Goal: Information Seeking & Learning: Understand process/instructions

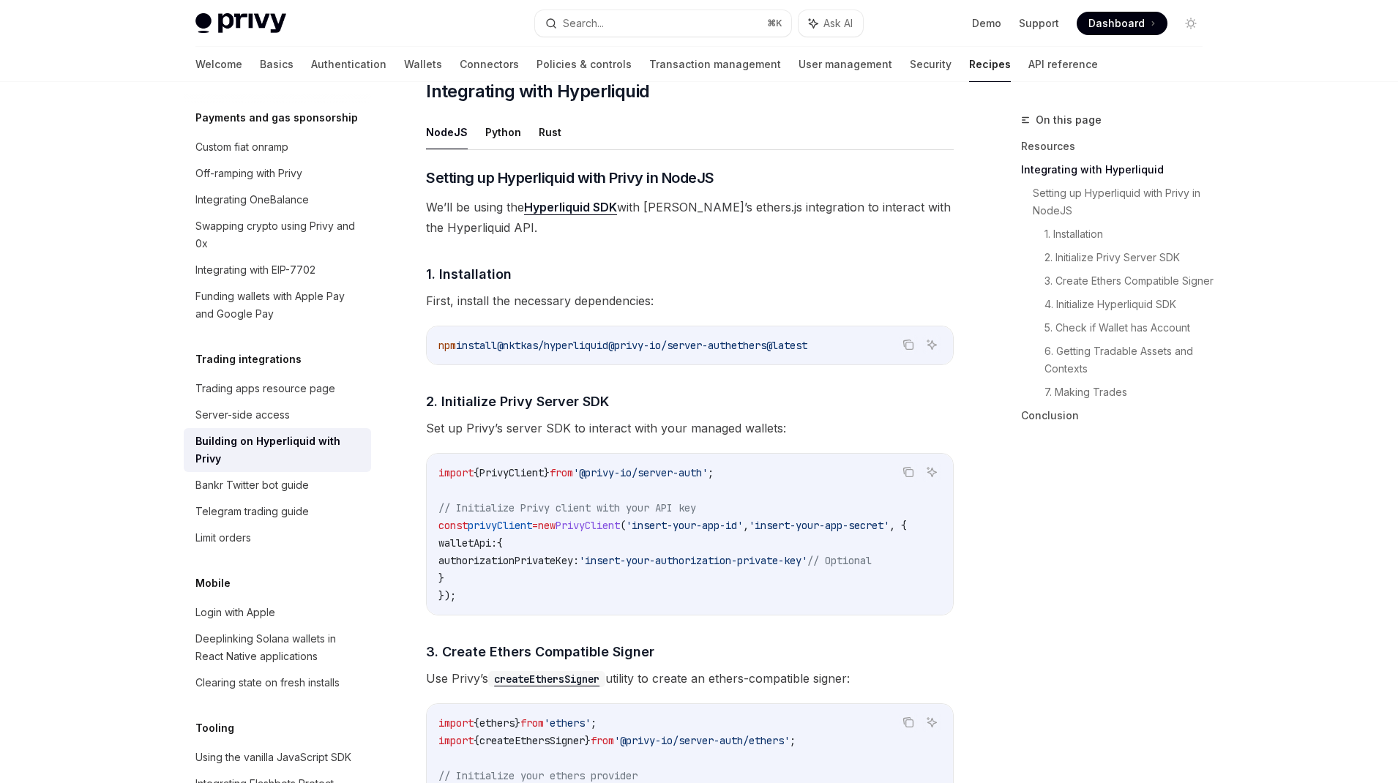
scroll to position [577, 0]
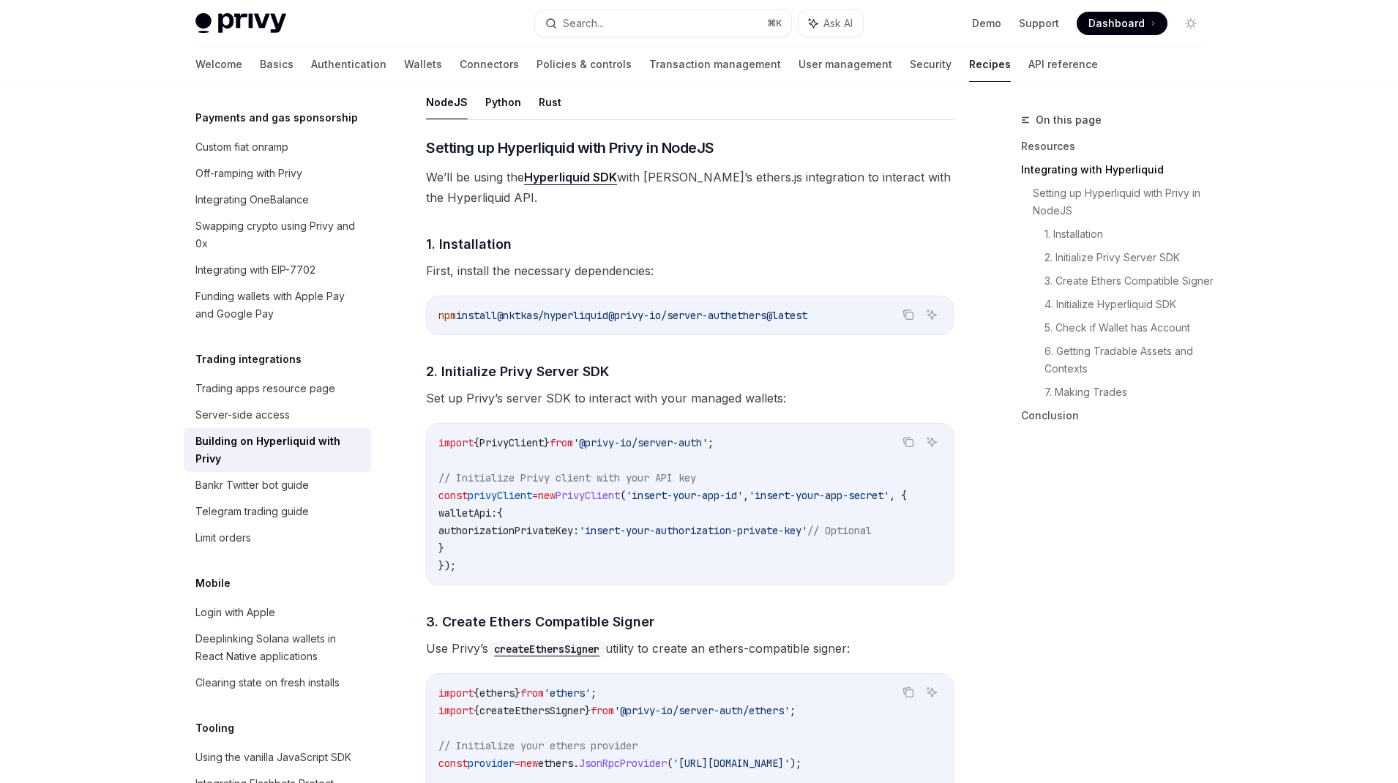
drag, startPoint x: 629, startPoint y: 315, endPoint x: 409, endPoint y: 311, distance: 219.6
copy span "npm install @nktkas/hyperliquid"
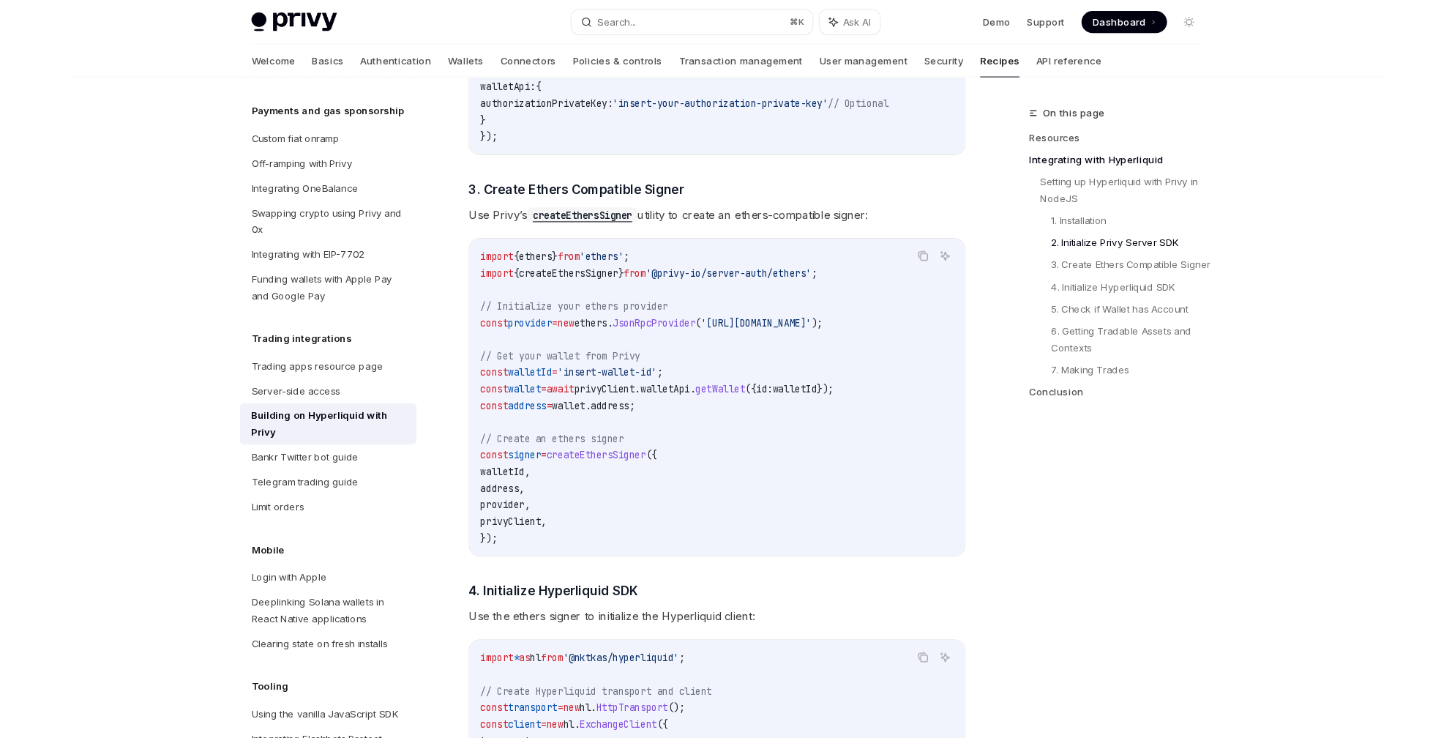
scroll to position [1009, 0]
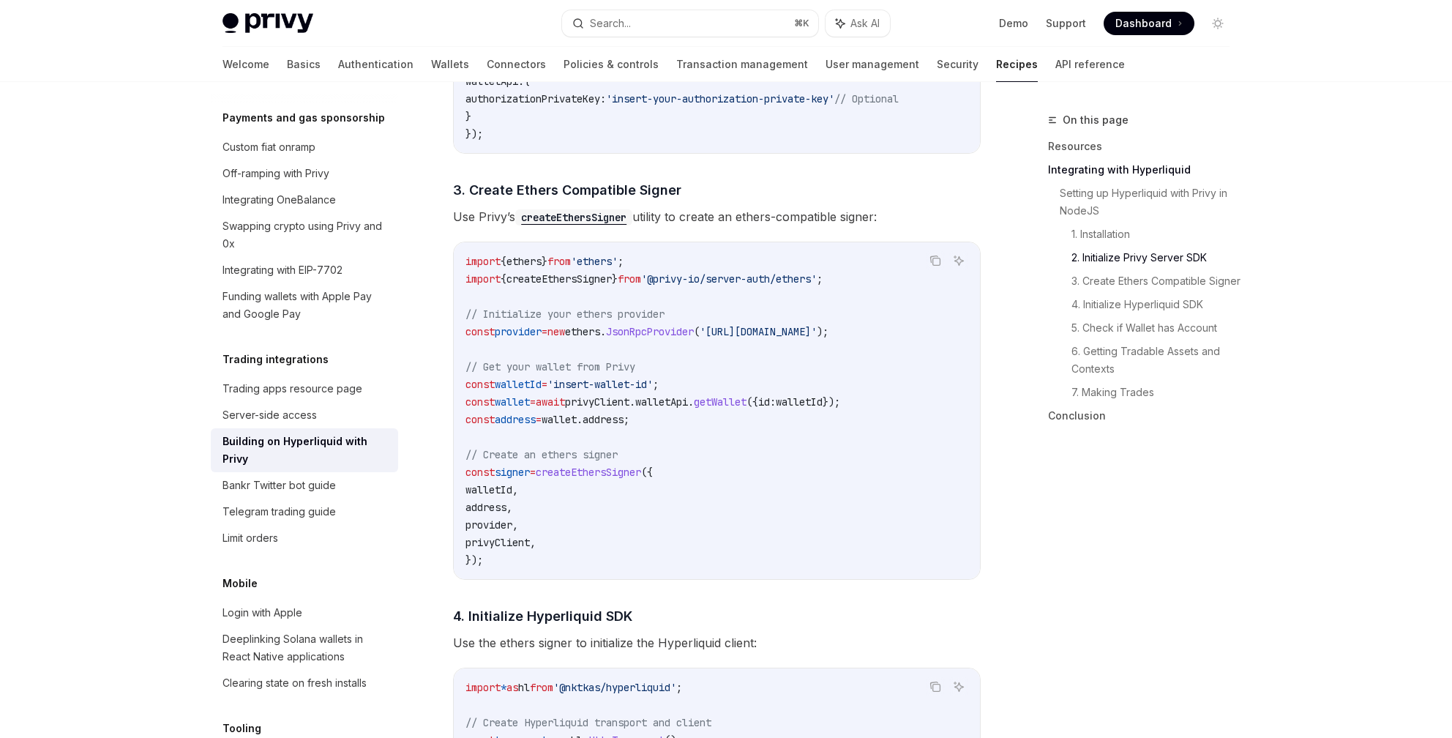
click at [883, 416] on code "import { ethers } from 'ethers' ; import { createEthersSigner } from '@privy-io…" at bounding box center [716, 411] width 503 height 316
click at [354, 288] on div "Funding wallets with Apple Pay and Google Pay" at bounding box center [306, 305] width 167 height 35
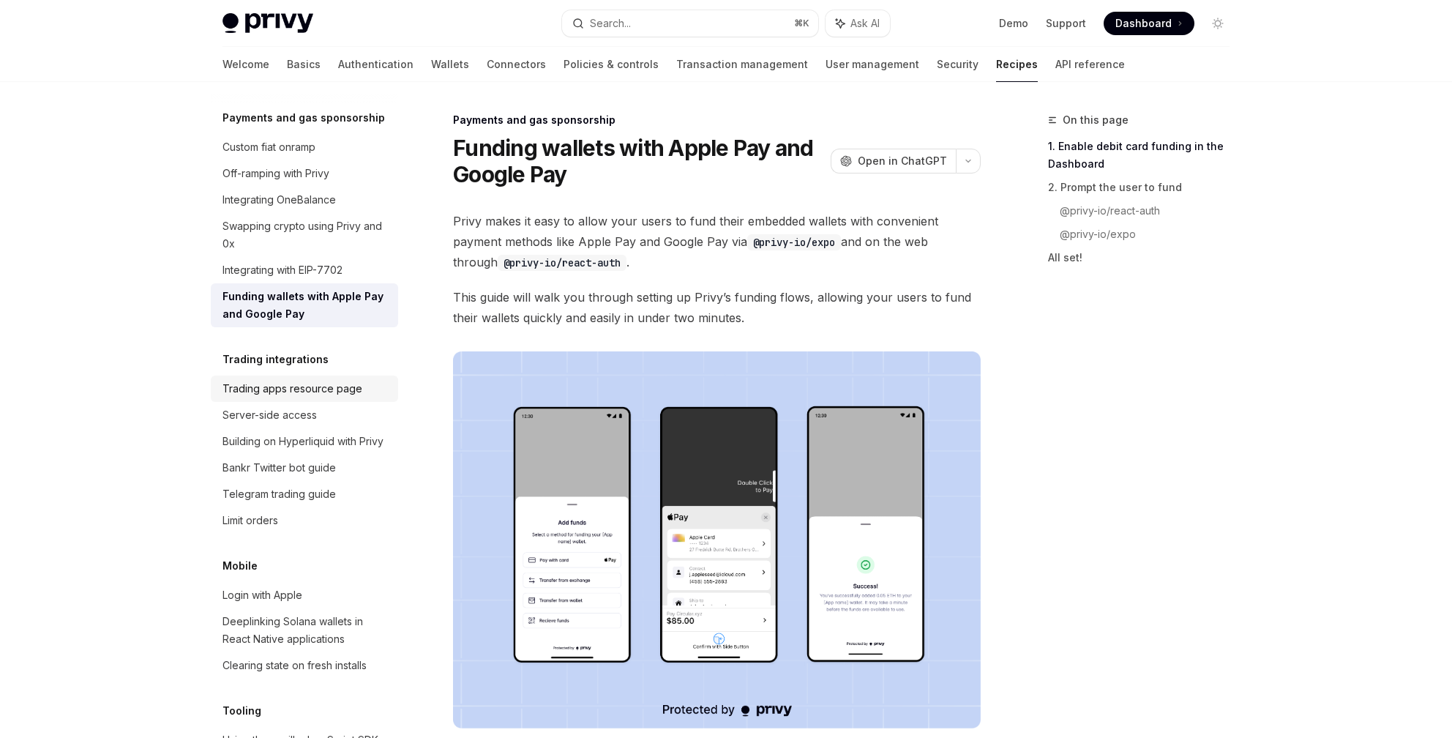
click at [320, 380] on div "Trading apps resource page" at bounding box center [293, 389] width 140 height 18
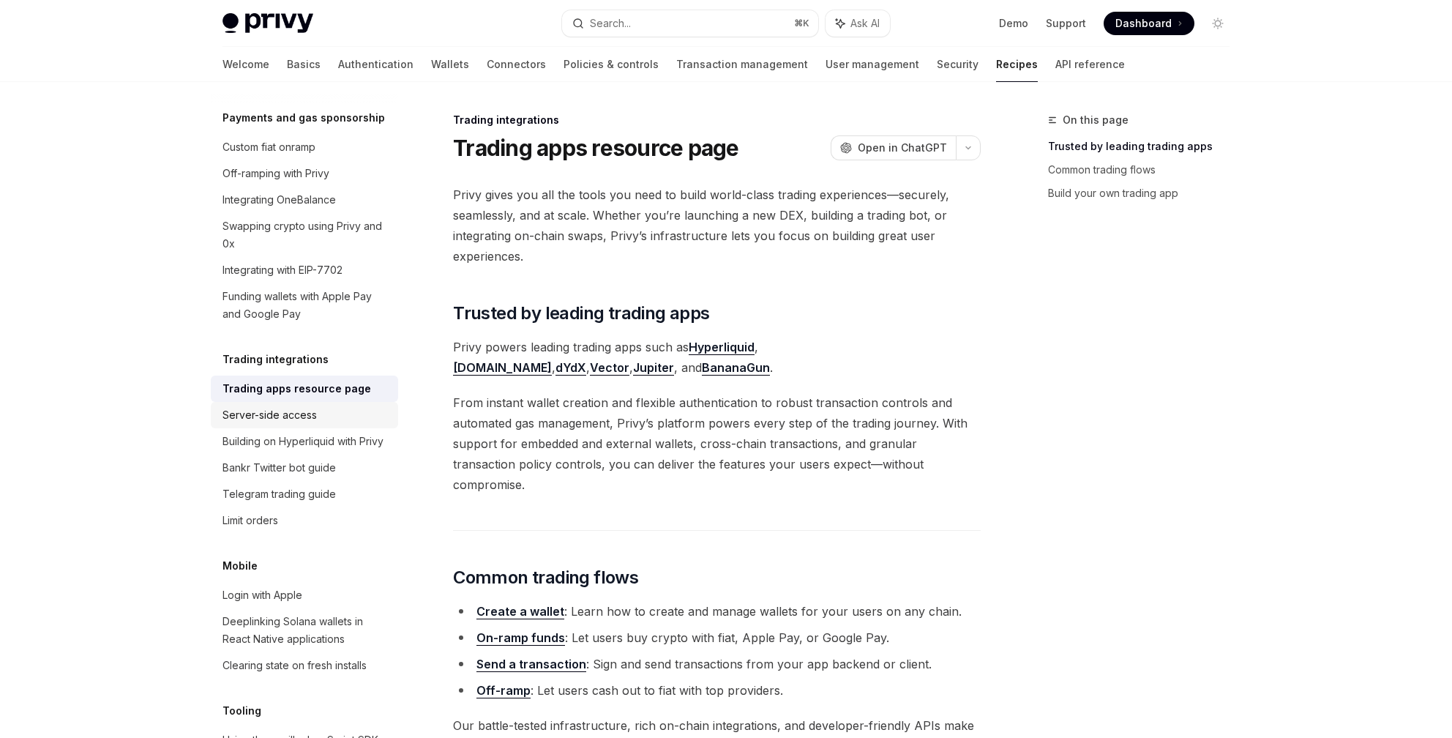
click at [305, 406] on div "Server-side access" at bounding box center [270, 415] width 94 height 18
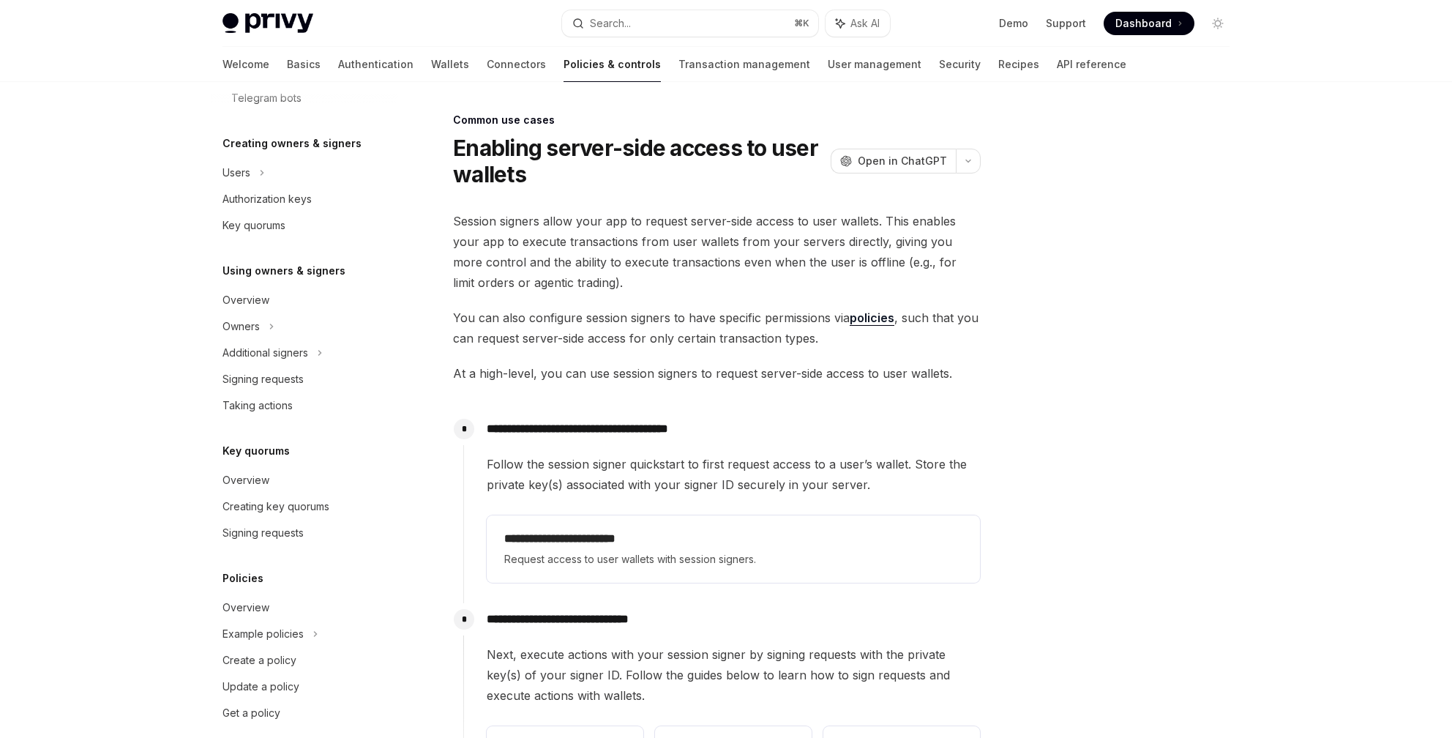
scroll to position [372, 0]
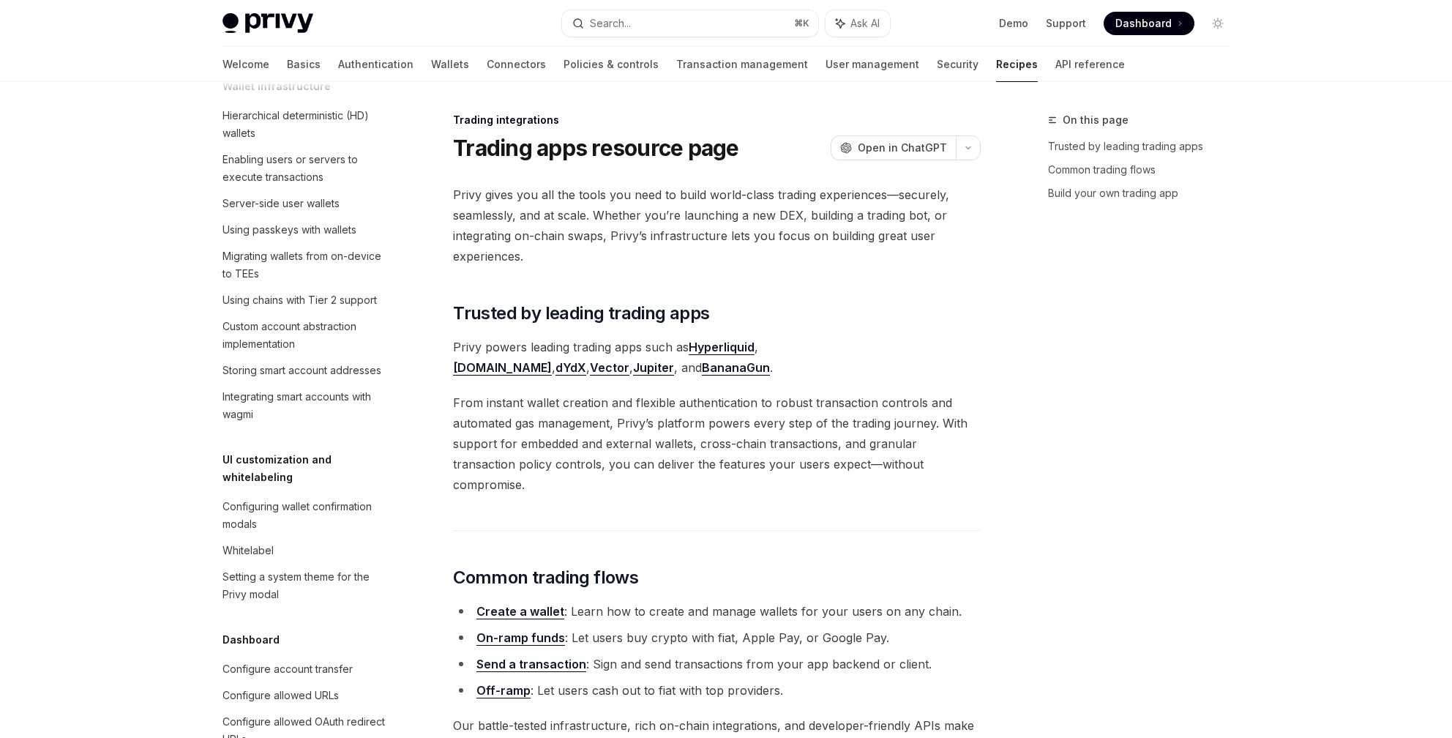
scroll to position [1224, 0]
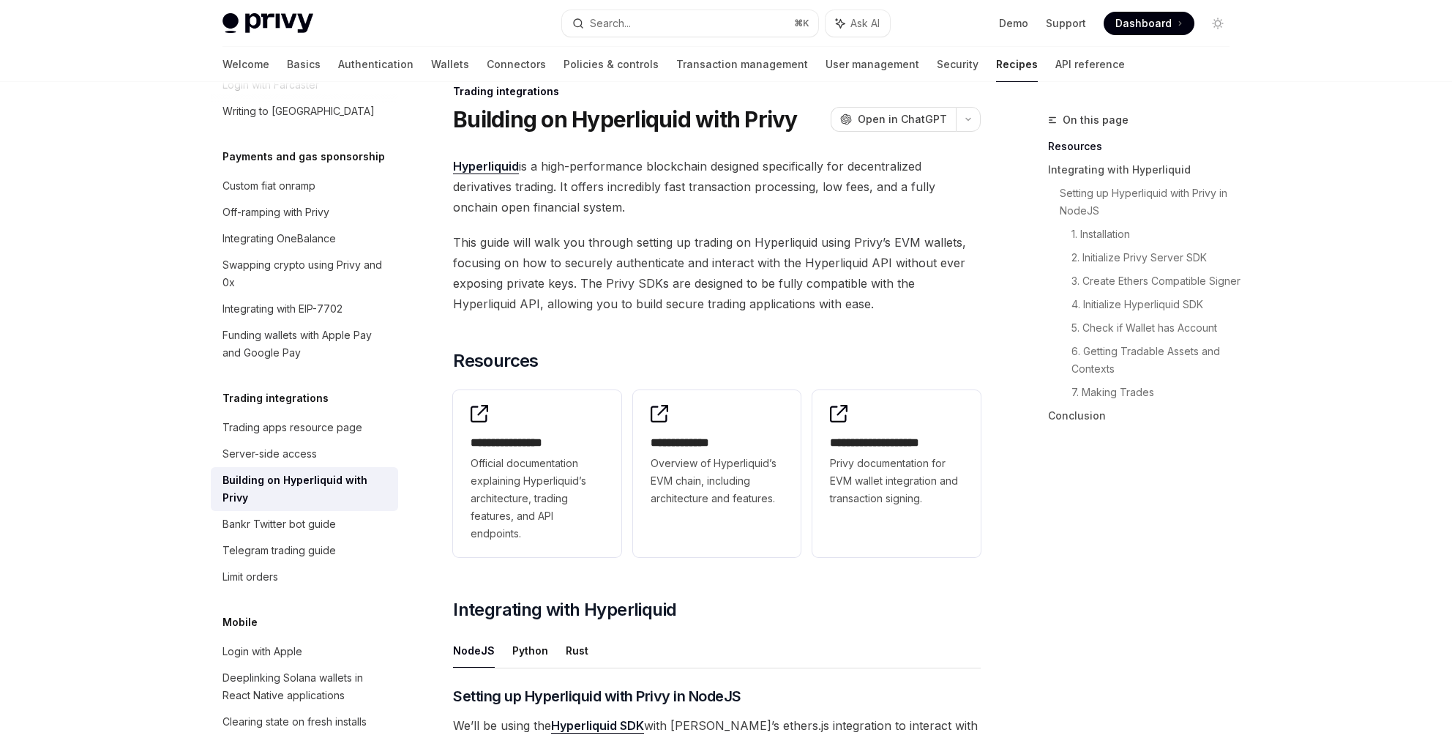
type textarea "*"
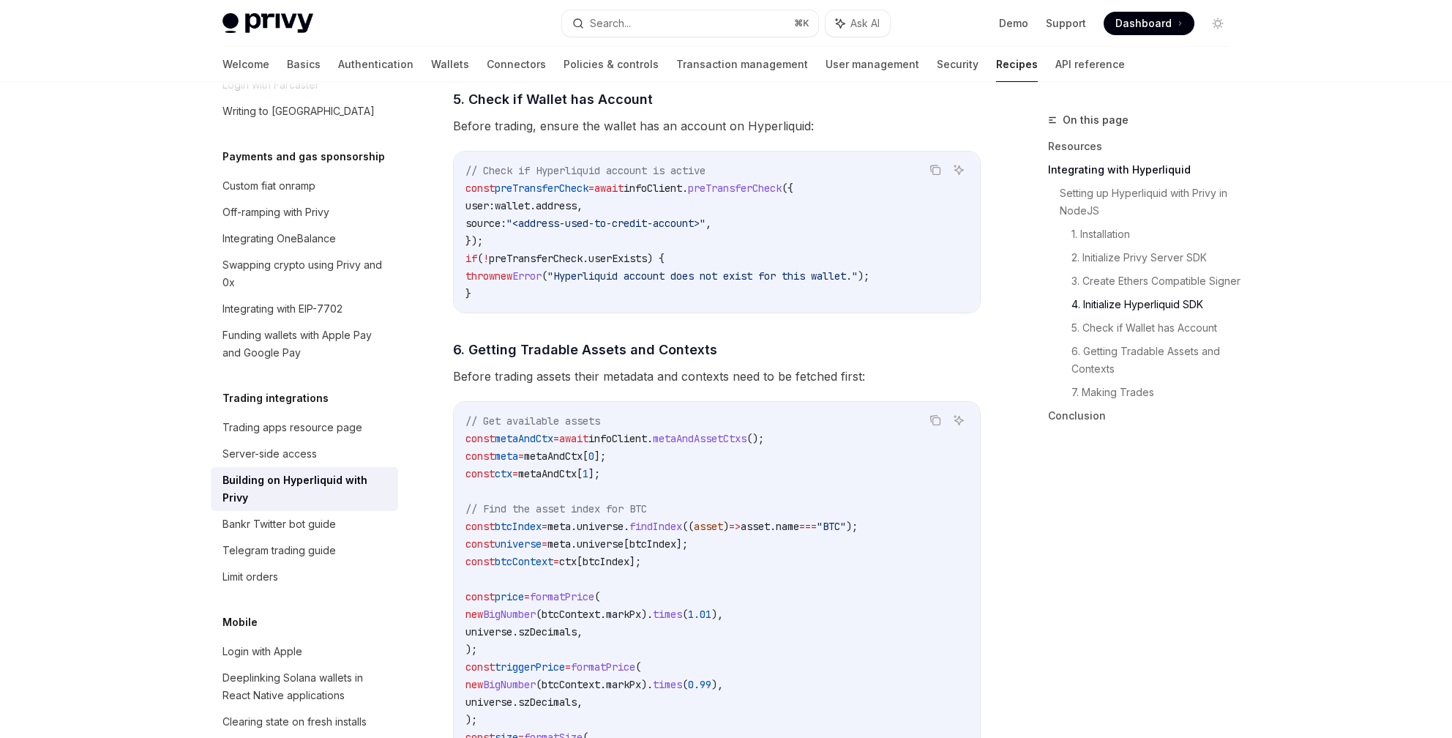
scroll to position [1762, 0]
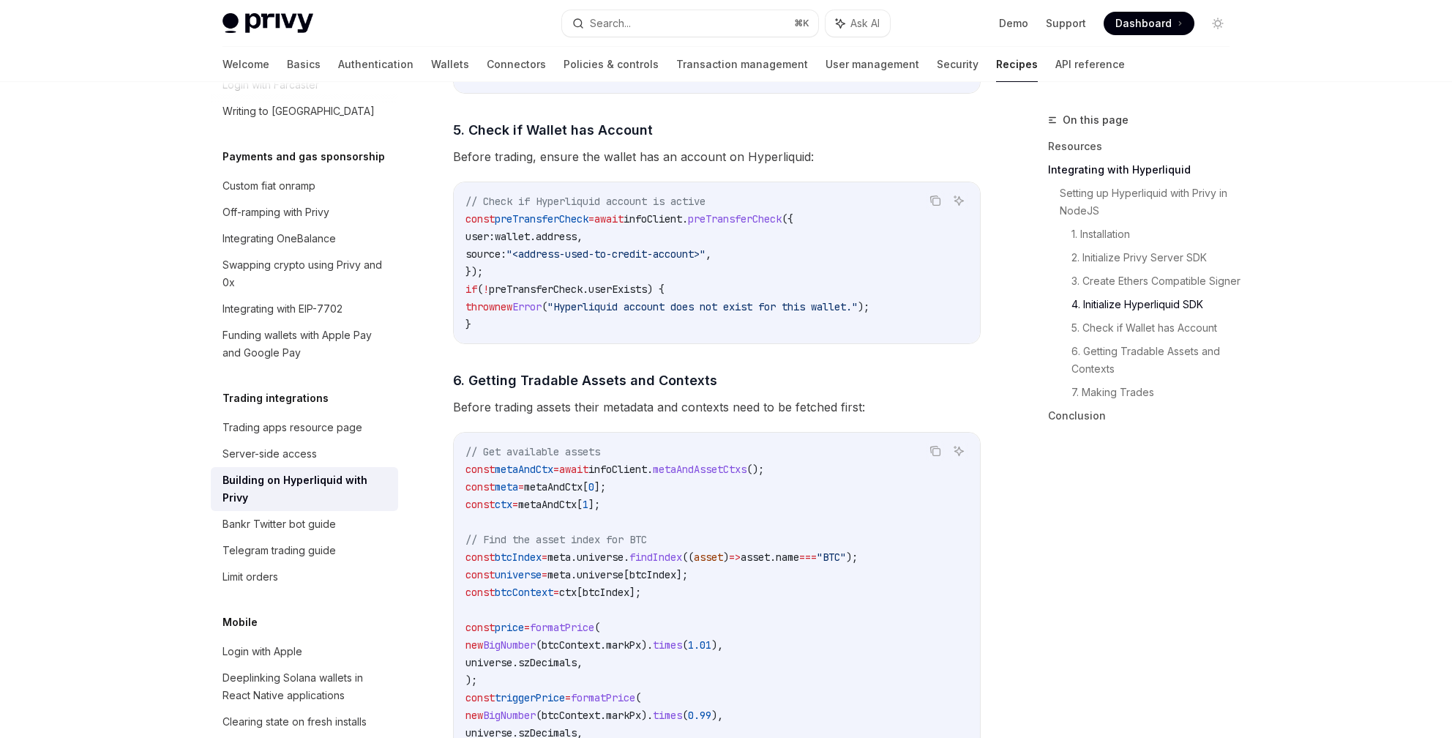
click at [560, 517] on code "// Get available assets const metaAndCtx = await infoClient . metaAndAssetCtxs …" at bounding box center [716, 636] width 503 height 386
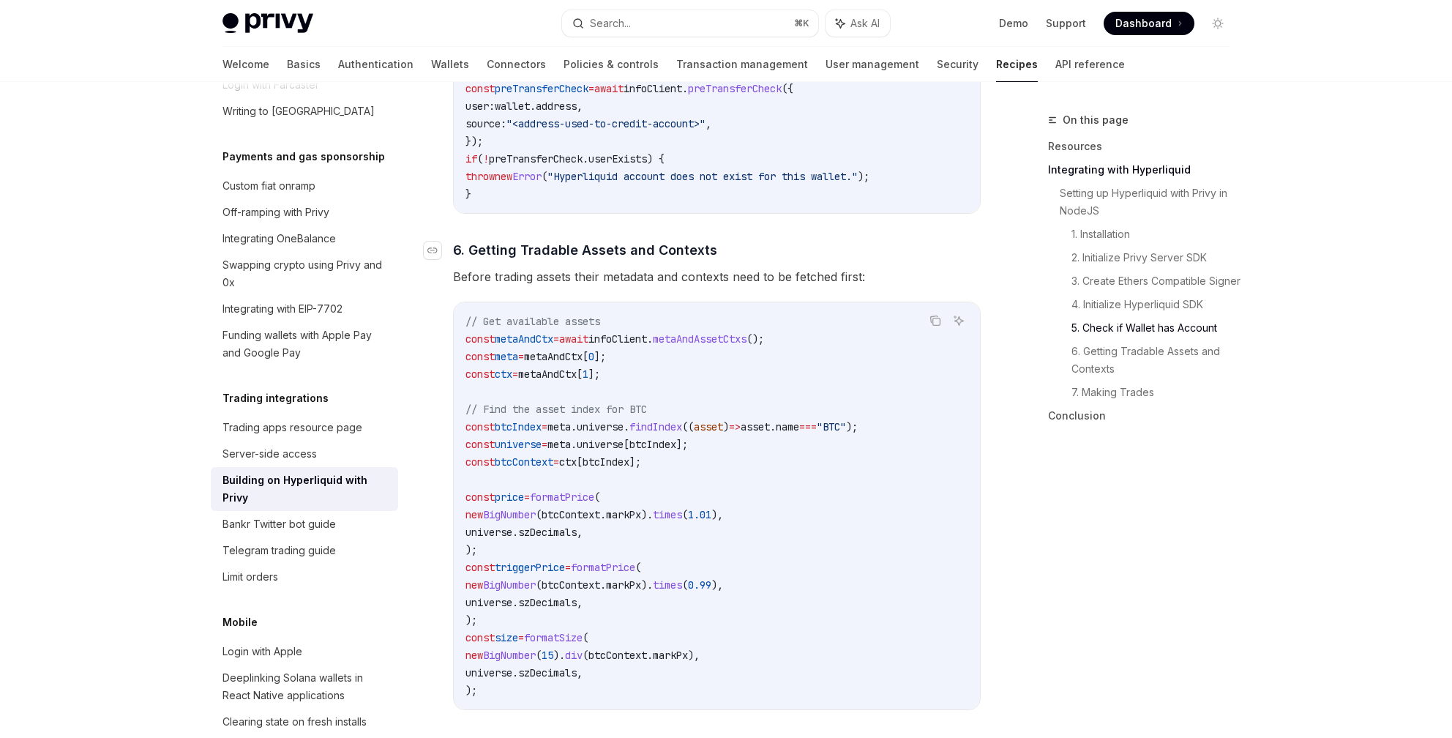
scroll to position [1893, 0]
click at [747, 338] on span "metaAndAssetCtxs" at bounding box center [700, 338] width 94 height 13
click at [935, 373] on code "// Get available assets const metaAndCtx = await infoClient . metaAndAssetCtxs …" at bounding box center [716, 505] width 503 height 386
click at [588, 271] on span "Before trading assets their metadata and contexts need to be fetched first:" at bounding box center [717, 276] width 528 height 20
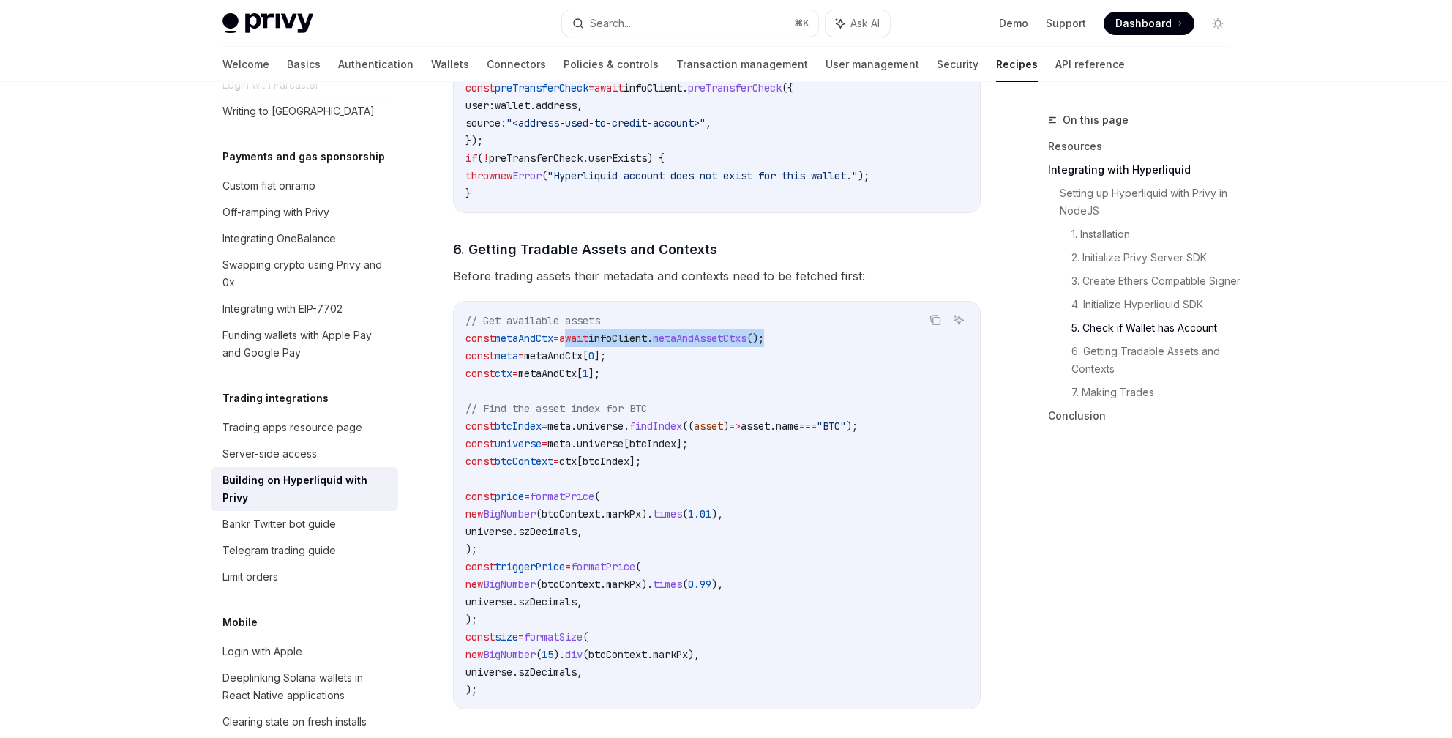
drag, startPoint x: 584, startPoint y: 343, endPoint x: 993, endPoint y: 343, distance: 409.1
copy span "await infoClient . [GEOGRAPHIC_DATA] ();"
drag, startPoint x: 635, startPoint y: 383, endPoint x: 451, endPoint y: 342, distance: 188.2
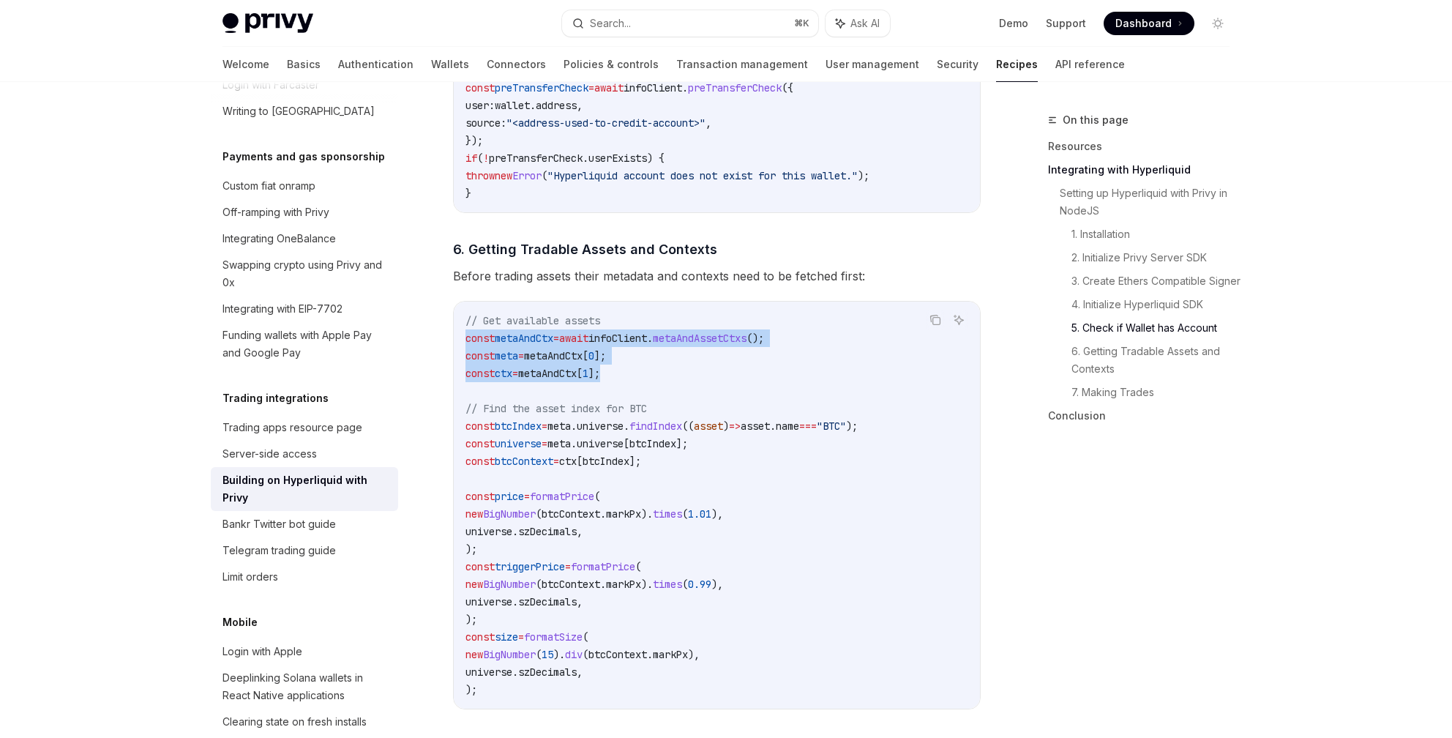
copy code "const metaAndCtx = await infoClient . metaAndAssetCtxs (); const meta = metaAnd…"
